Goal: Task Accomplishment & Management: Manage account settings

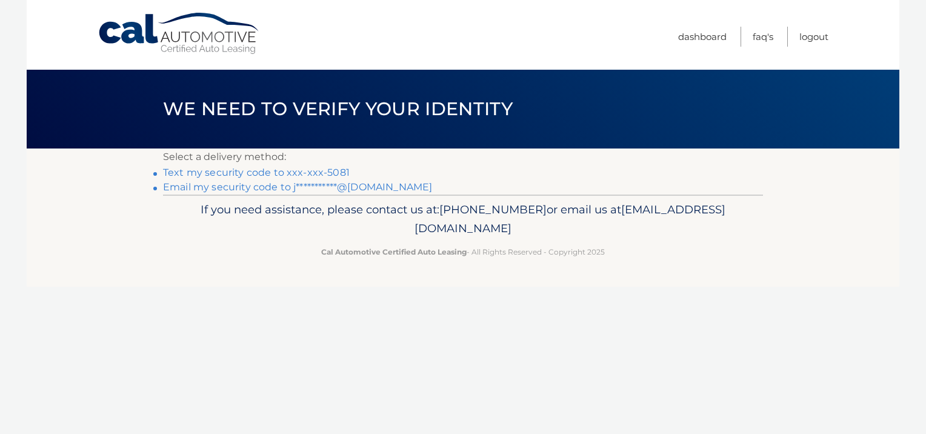
click at [312, 171] on link "Text my security code to xxx-xxx-5081" at bounding box center [256, 173] width 187 height 12
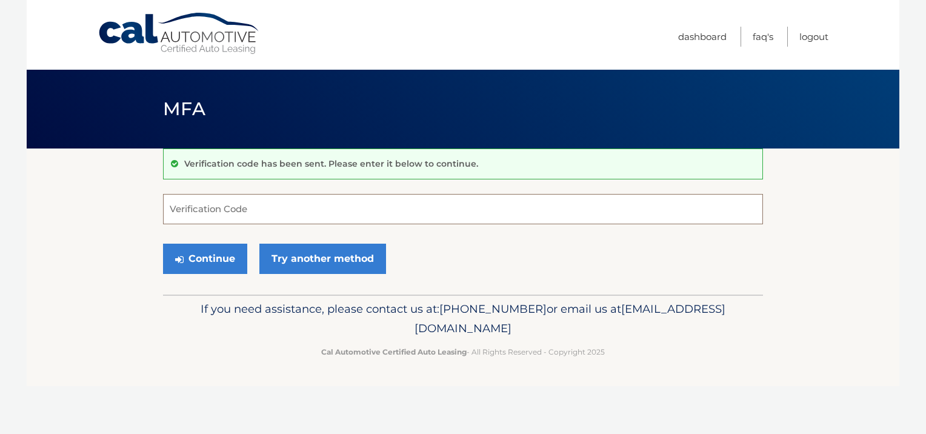
click at [311, 211] on input "Verification Code" at bounding box center [463, 209] width 600 height 30
type input "485694"
click at [217, 254] on button "Continue" at bounding box center [205, 259] width 84 height 30
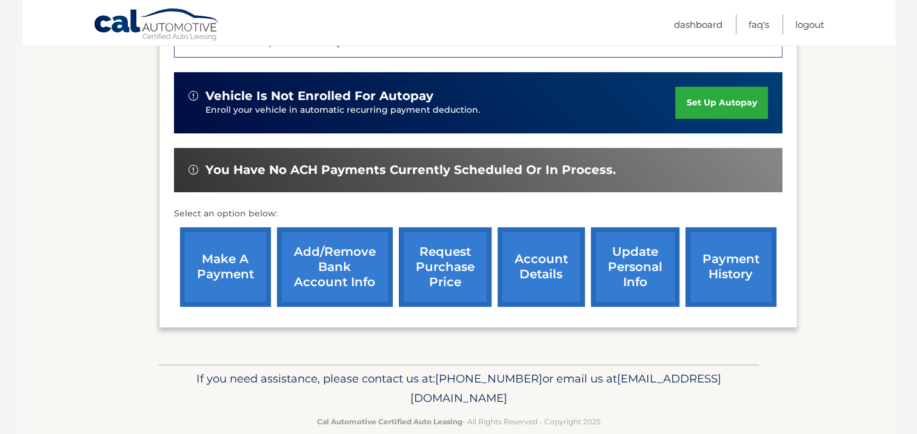
scroll to position [390, 0]
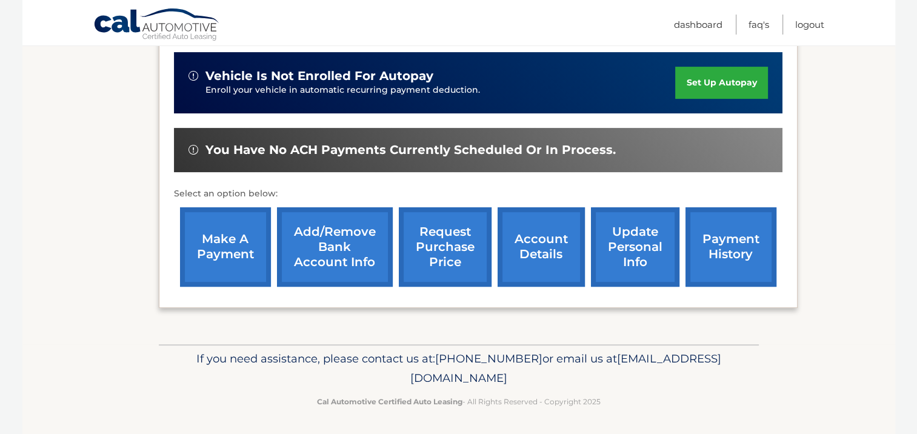
click at [715, 235] on link "payment history" at bounding box center [731, 246] width 91 height 79
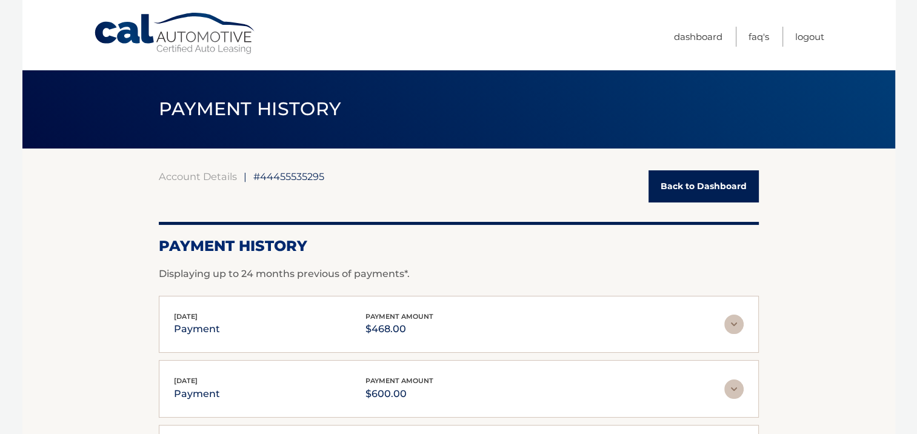
click at [705, 182] on link "Back to Dashboard" at bounding box center [704, 186] width 110 height 32
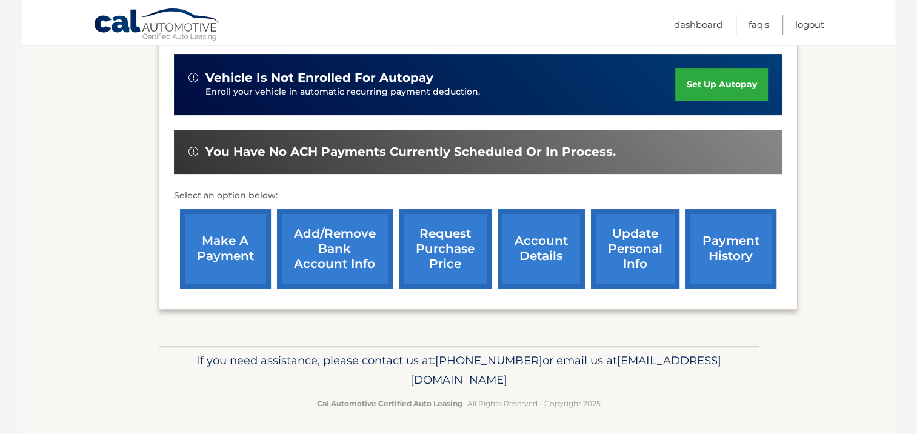
scroll to position [390, 0]
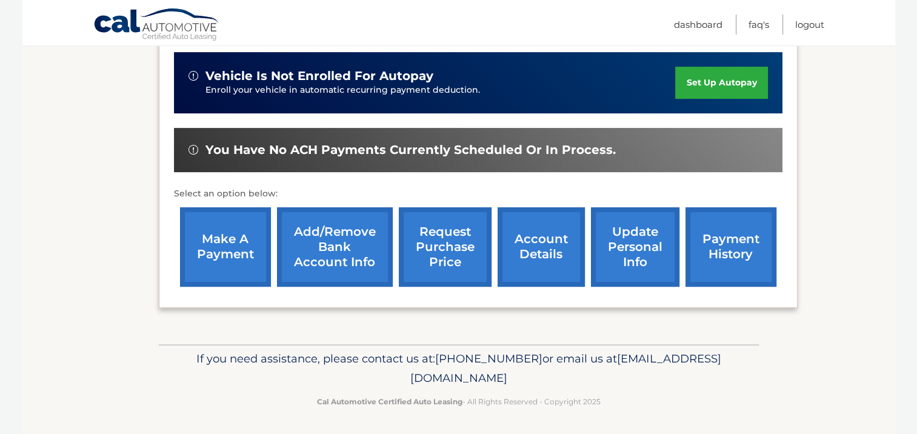
click at [634, 226] on link "update personal info" at bounding box center [635, 246] width 89 height 79
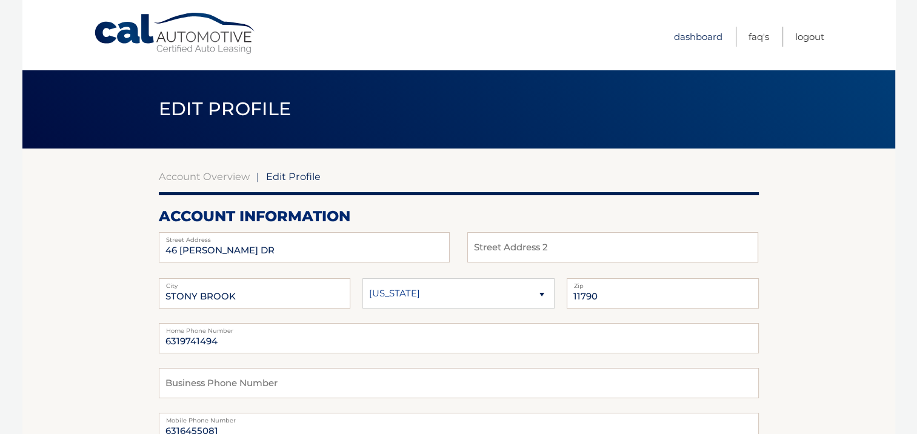
click at [692, 34] on link "Dashboard" at bounding box center [698, 37] width 49 height 20
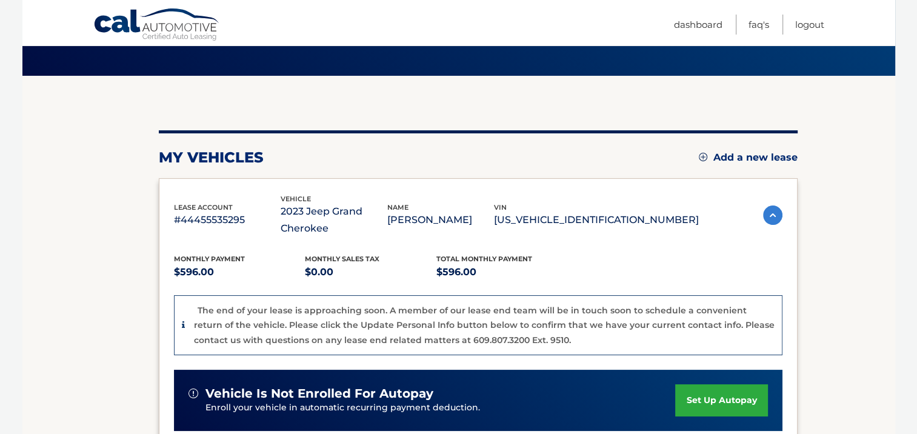
scroll to position [97, 0]
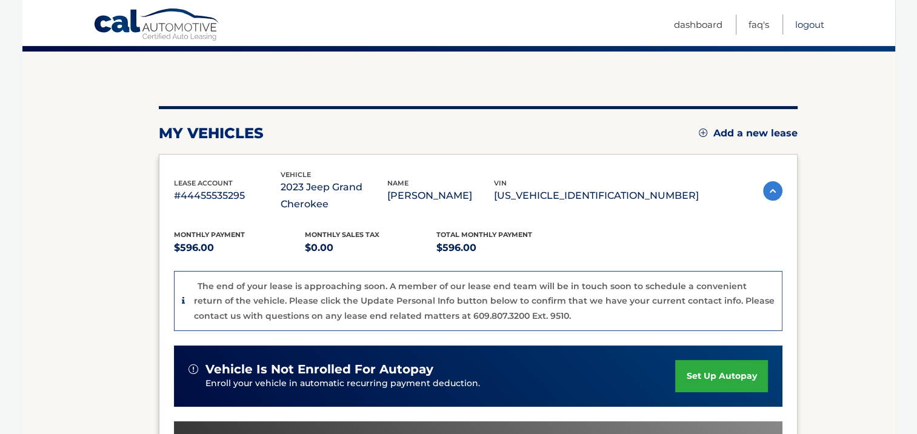
click at [811, 22] on link "Logout" at bounding box center [809, 25] width 29 height 20
